Goal: Information Seeking & Learning: Learn about a topic

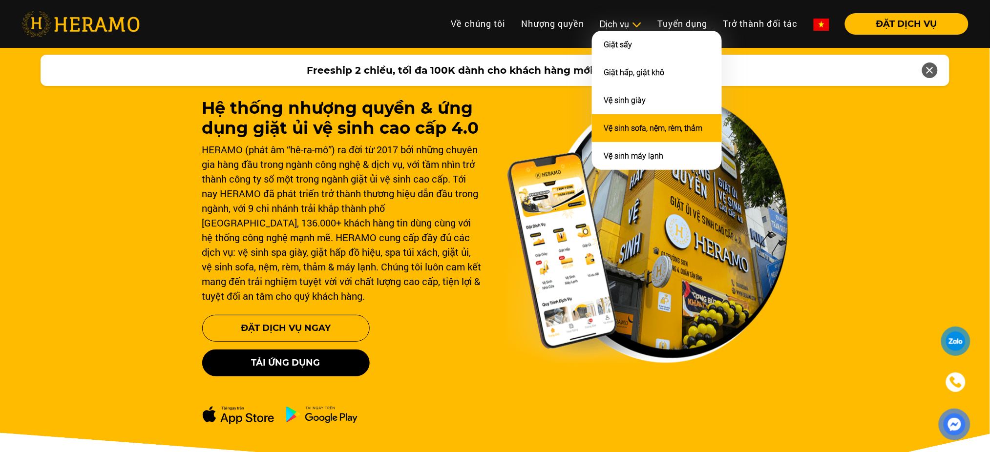
click at [633, 130] on link "Vệ sinh sofa, nệm, rèm, thảm" at bounding box center [653, 128] width 99 height 9
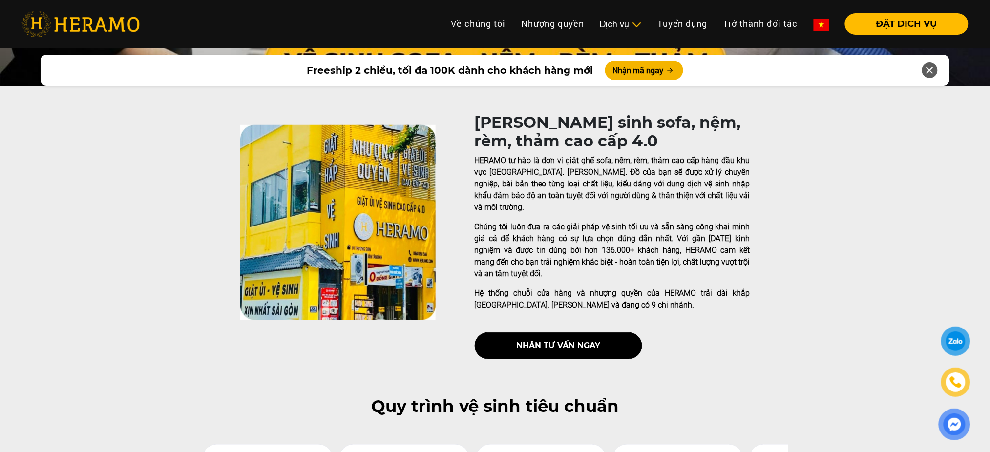
scroll to position [156, 0]
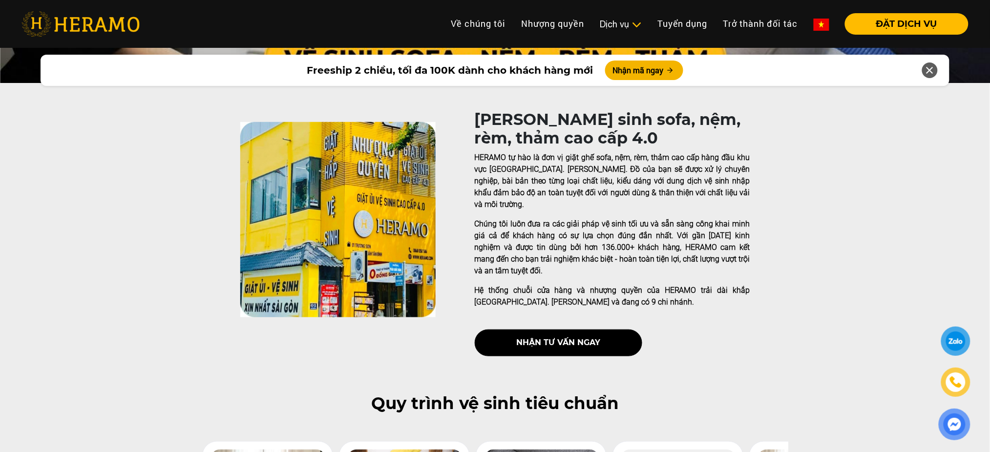
click at [529, 249] on p "Chúng tôi luôn đưa ra các giải pháp vệ sinh tối ưu và sẵn sàng công khai minh g…" at bounding box center [613, 247] width 276 height 59
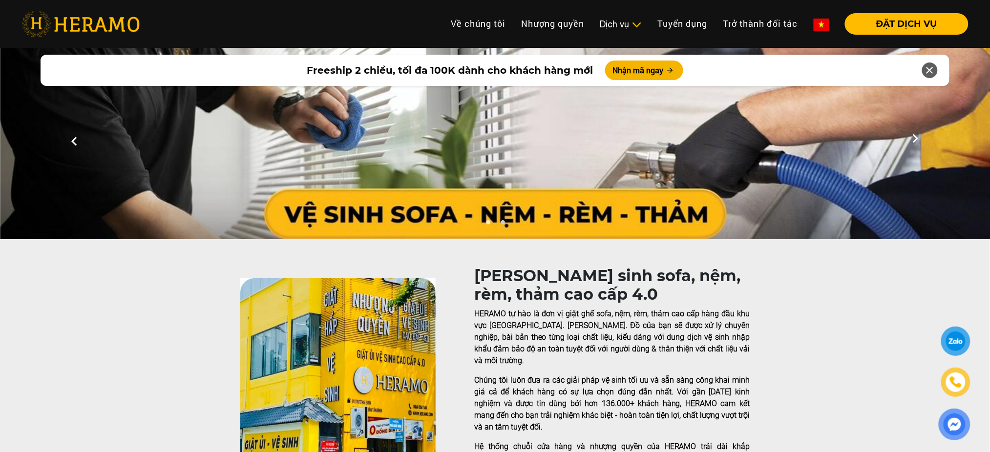
scroll to position [22, 0]
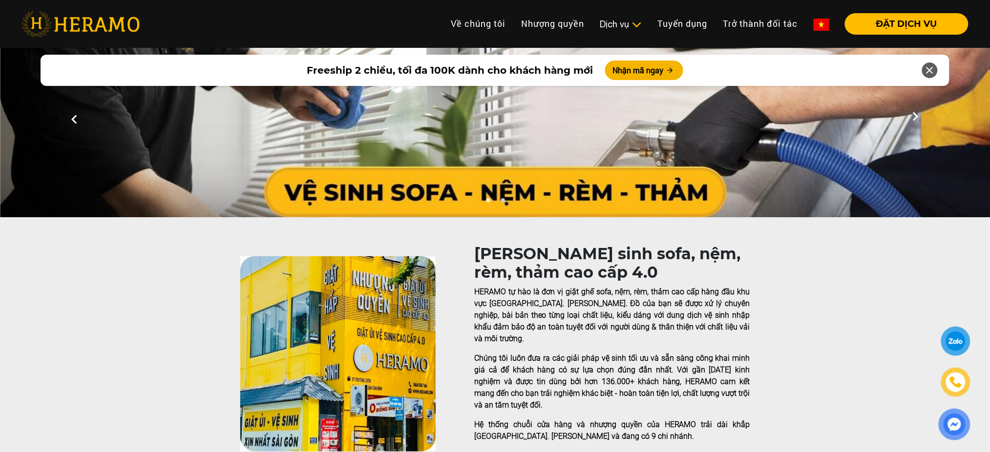
click at [489, 200] on button "1" at bounding box center [488, 203] width 10 height 10
click at [488, 200] on button "1" at bounding box center [488, 203] width 10 height 10
click at [503, 201] on button "2" at bounding box center [503, 203] width 10 height 10
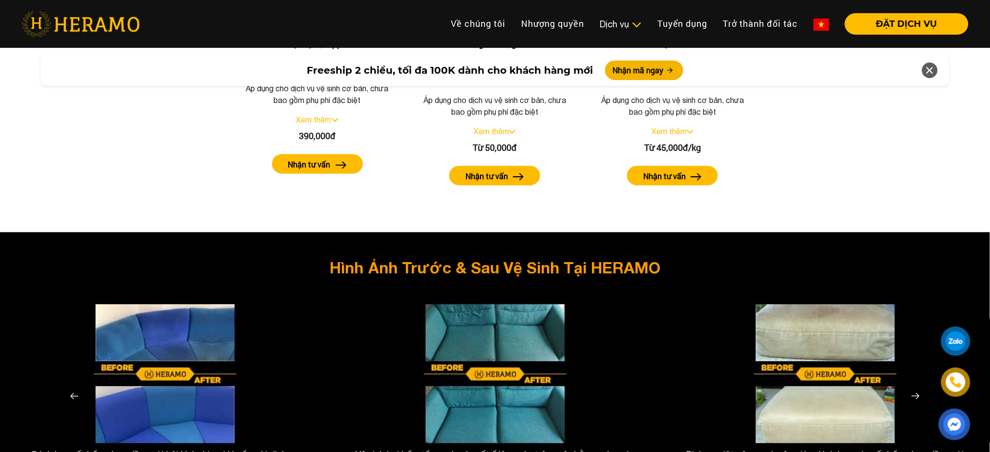
scroll to position [1743, 0]
